Goal: Find specific page/section: Find specific page/section

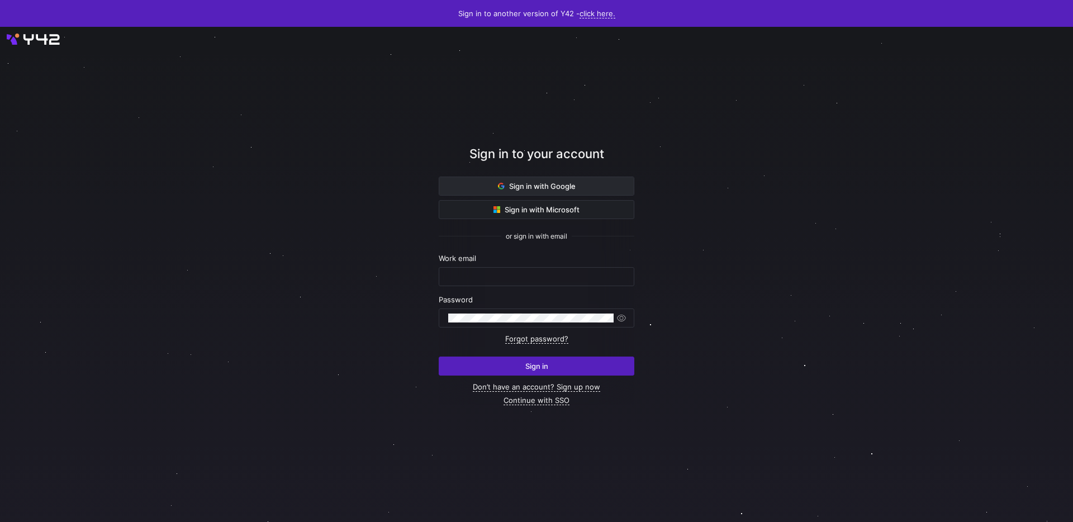
click at [523, 186] on span "Sign in with Google" at bounding box center [537, 186] width 78 height 9
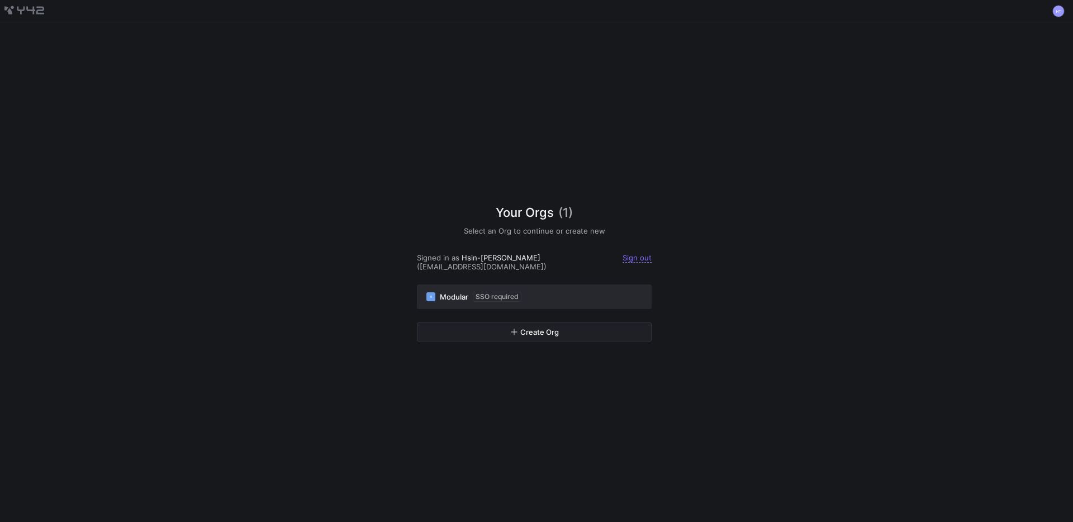
click at [460, 292] on span "Modular" at bounding box center [454, 296] width 28 height 9
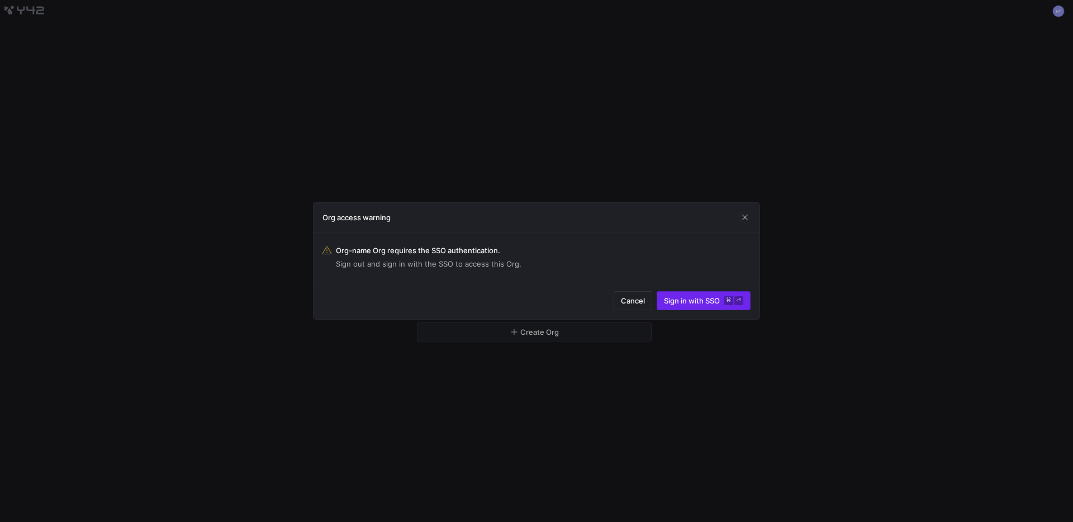
click at [683, 306] on span "submit" at bounding box center [703, 301] width 93 height 18
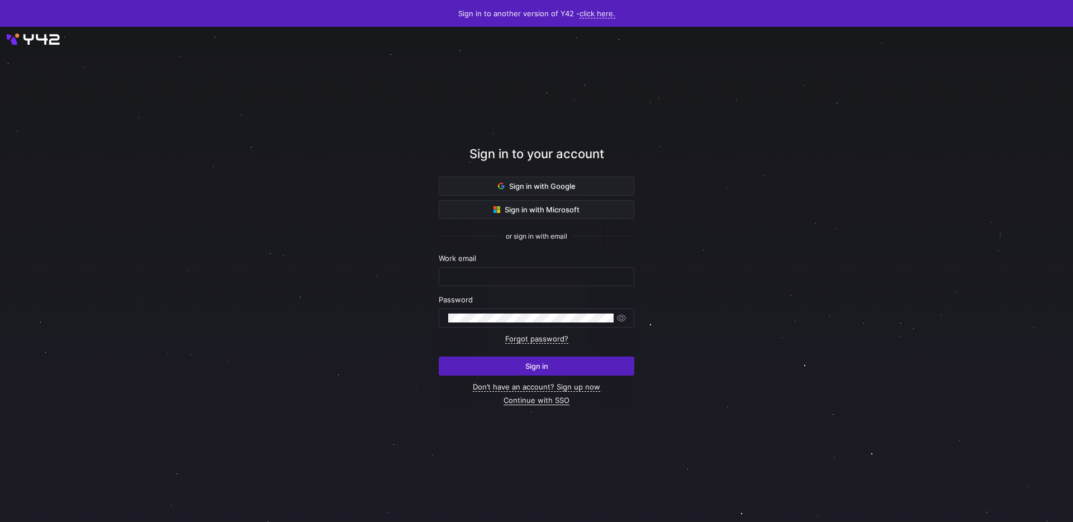
click at [558, 401] on link "Continue with SSO" at bounding box center [536, 400] width 66 height 9
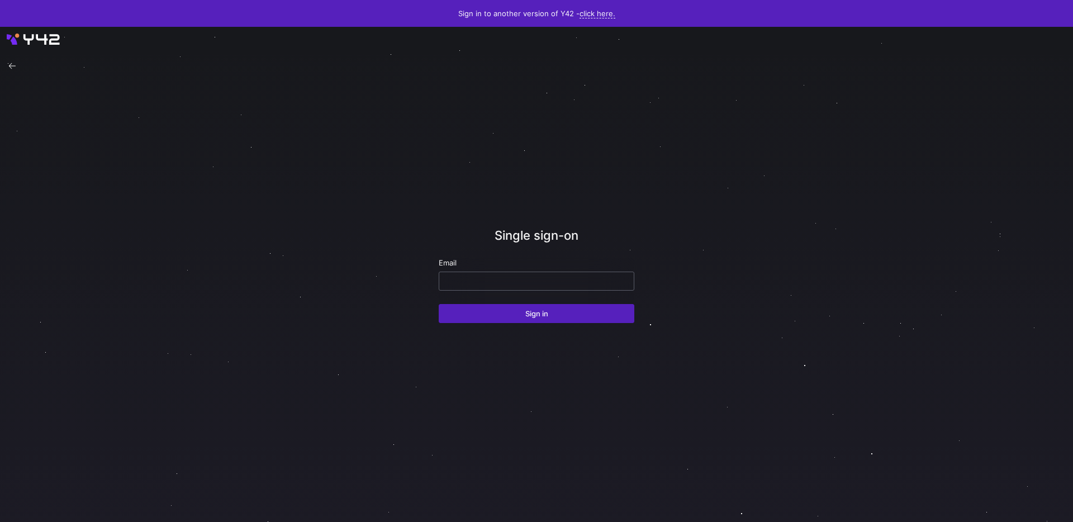
click at [496, 282] on input "email" at bounding box center [536, 281] width 177 height 9
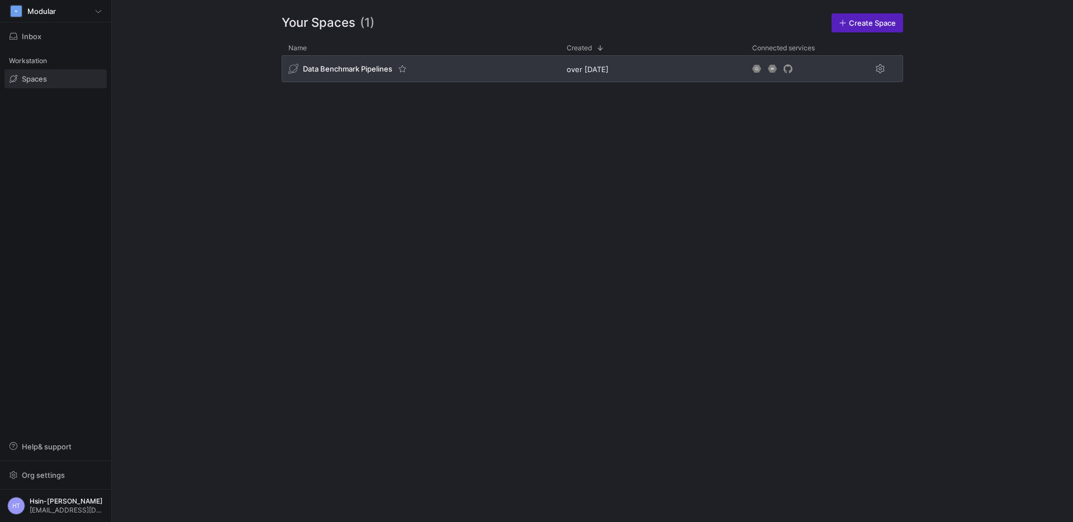
click at [339, 73] on span "Data Benchmark Pipelines" at bounding box center [347, 68] width 89 height 9
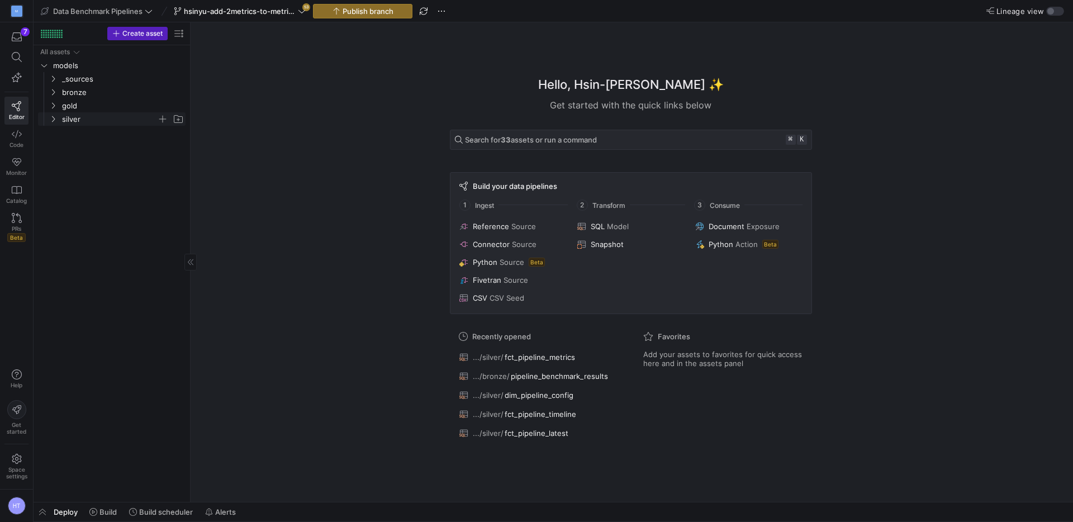
click at [53, 118] on icon "Press SPACE to select this row." at bounding box center [53, 119] width 3 height 6
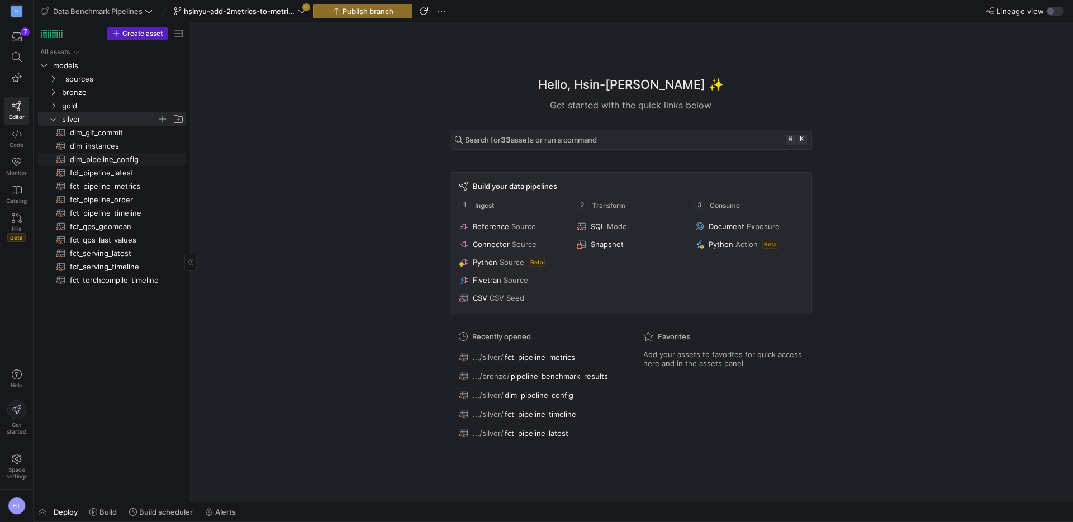
click at [111, 158] on span "dim_pipeline_config​​​​​​​​​​" at bounding box center [121, 159] width 103 height 13
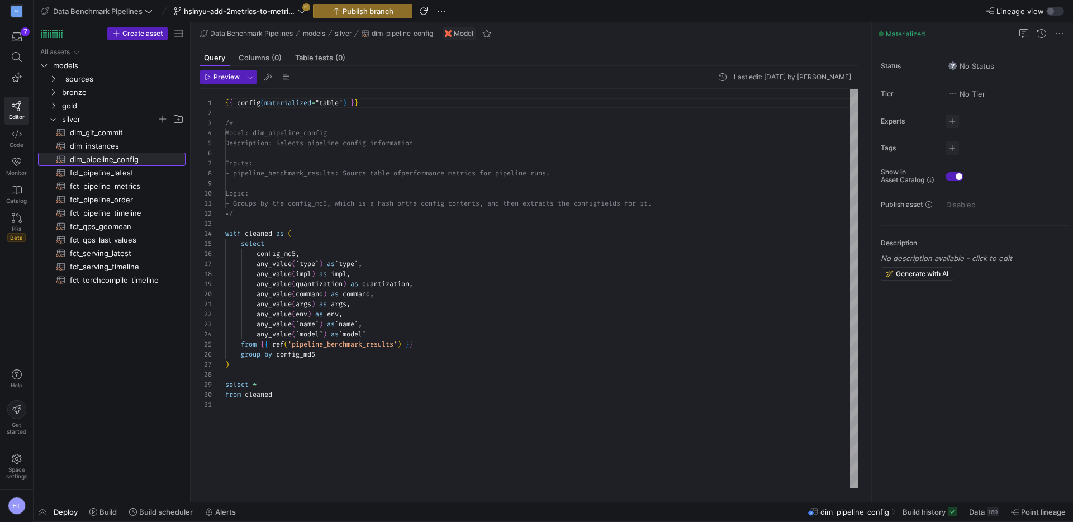
scroll to position [101, 0]
